Goal: Information Seeking & Learning: Learn about a topic

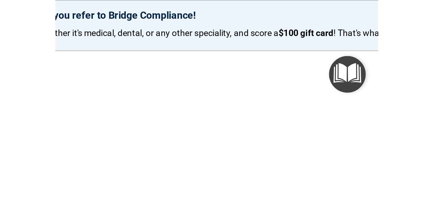
scroll to position [20, 0]
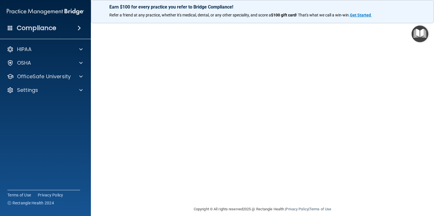
click at [147, 30] on img "Open Resource Center" at bounding box center [419, 34] width 17 height 17
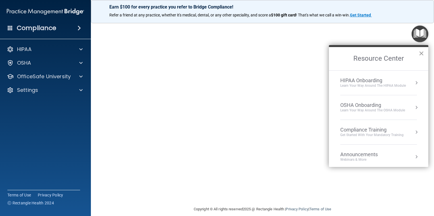
click at [147, 54] on button "×" at bounding box center [420, 53] width 5 height 9
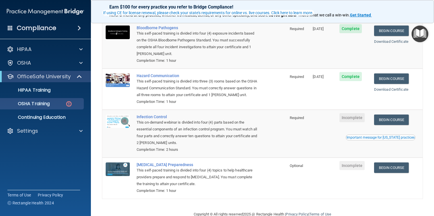
scroll to position [57, 0]
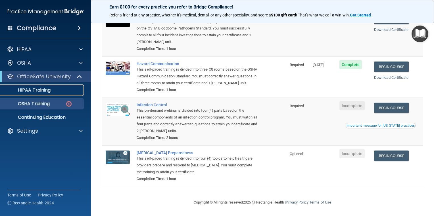
click at [50, 93] on p "HIPAA Training" at bounding box center [27, 90] width 47 height 6
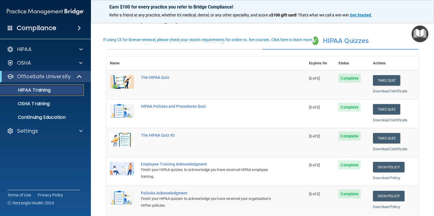
scroll to position [39, 0]
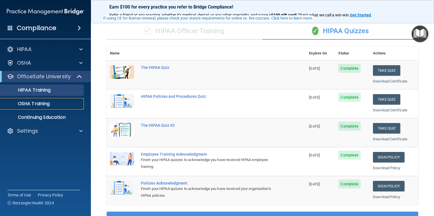
click at [42, 104] on p "OSHA Training" at bounding box center [27, 104] width 46 height 6
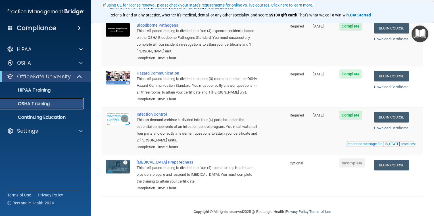
scroll to position [62, 0]
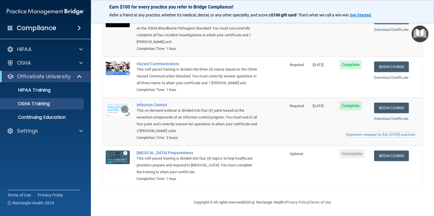
scroll to position [62, 0]
click at [393, 156] on link "Begin Course" at bounding box center [391, 156] width 35 height 11
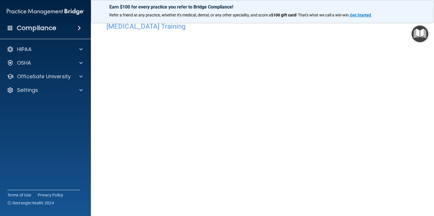
scroll to position [10, 0]
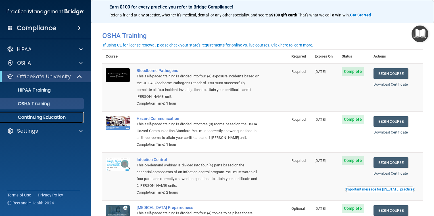
click at [35, 118] on p "Continuing Education" at bounding box center [42, 118] width 77 height 6
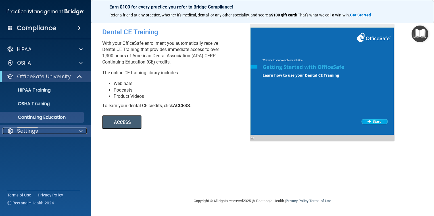
click at [57, 128] on div "Settings" at bounding box center [38, 131] width 70 height 7
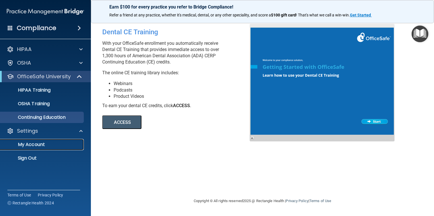
click at [45, 145] on p "My Account" at bounding box center [42, 145] width 77 height 6
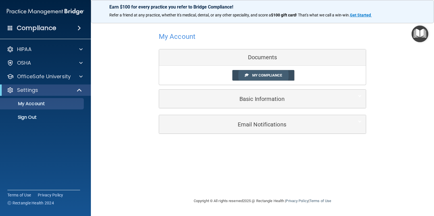
click at [278, 76] on span "My Compliance" at bounding box center [267, 75] width 30 height 4
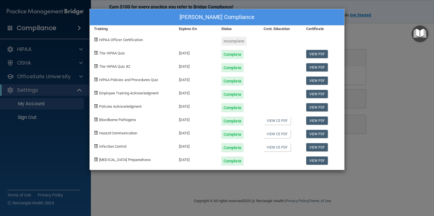
click at [387, 52] on div "[PERSON_NAME] Compliance Training Expires On Status Cont. Education Certificate…" at bounding box center [217, 108] width 434 height 216
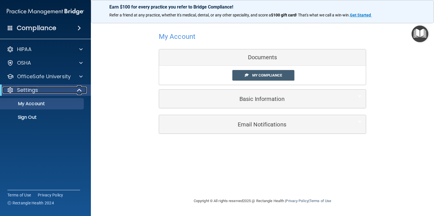
click at [78, 90] on span at bounding box center [79, 90] width 5 height 7
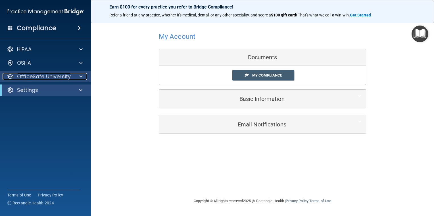
click at [67, 77] on p "OfficeSafe University" at bounding box center [44, 76] width 54 height 7
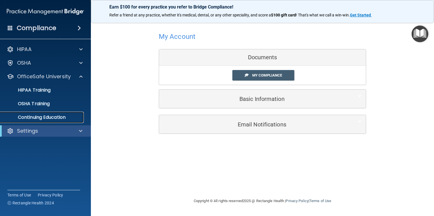
click at [49, 115] on p "Continuing Education" at bounding box center [42, 118] width 77 height 6
